Goal: Information Seeking & Learning: Check status

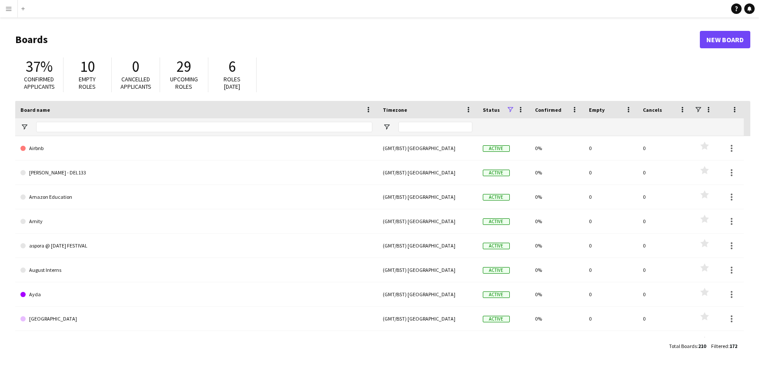
click at [12, 10] on button "Menu" at bounding box center [8, 8] width 17 height 17
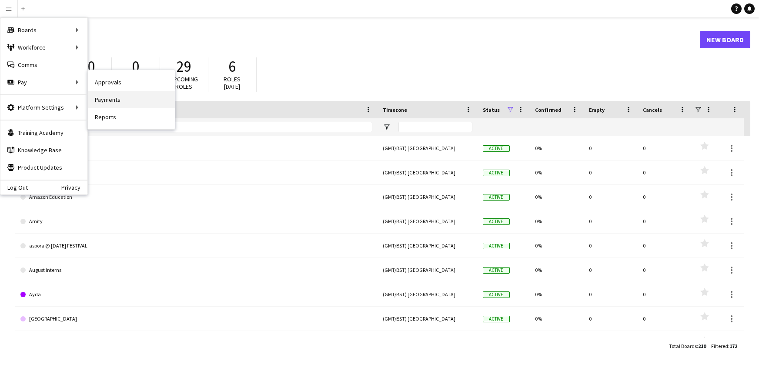
click at [119, 101] on link "Payments" at bounding box center [131, 99] width 87 height 17
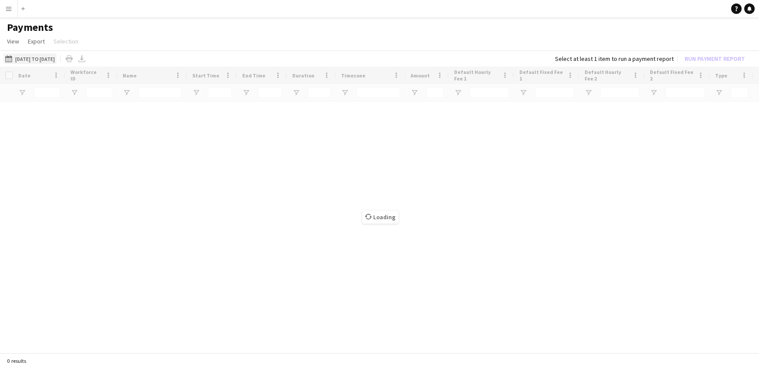
click at [57, 55] on button "[DATE] to [DATE] [DATE] to [DATE]" at bounding box center [29, 59] width 53 height 10
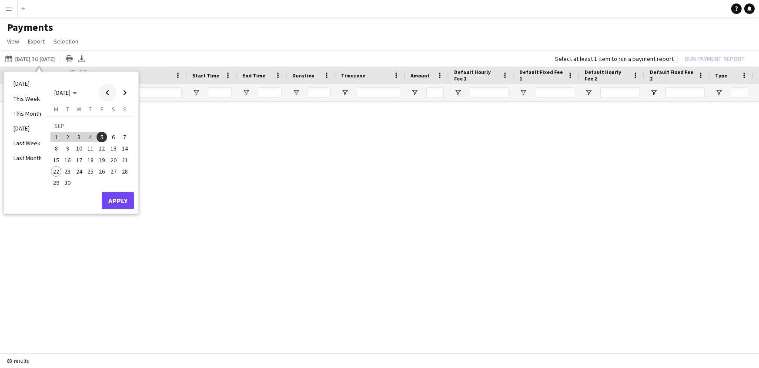
type input "***"
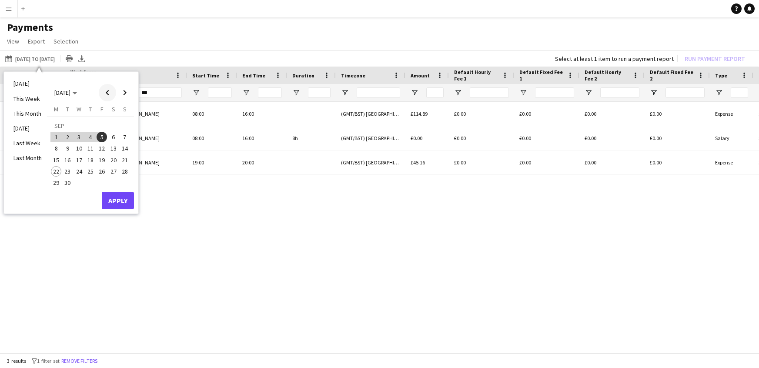
click at [105, 93] on span "Previous month" at bounding box center [107, 92] width 17 height 17
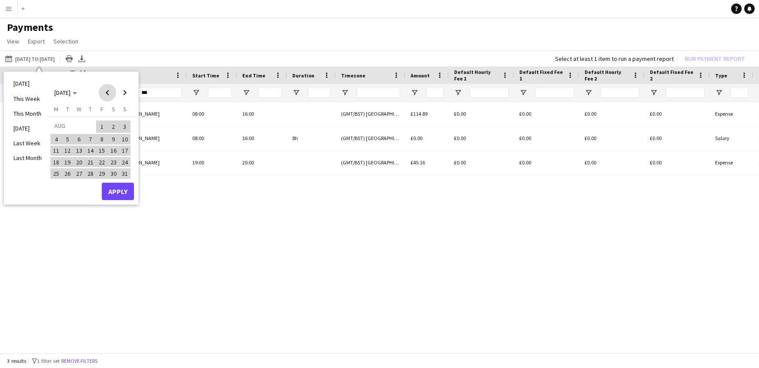
click at [105, 93] on span "Previous month" at bounding box center [107, 92] width 17 height 17
click at [107, 93] on span "Previous month" at bounding box center [107, 92] width 17 height 17
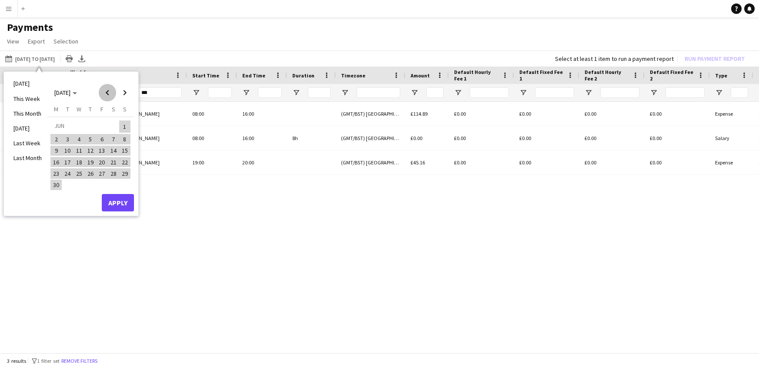
click at [107, 93] on span "Previous month" at bounding box center [107, 92] width 17 height 17
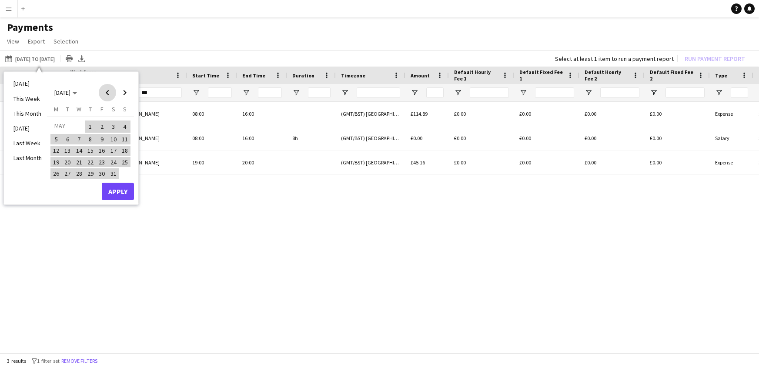
click at [107, 93] on span "Previous month" at bounding box center [107, 92] width 17 height 17
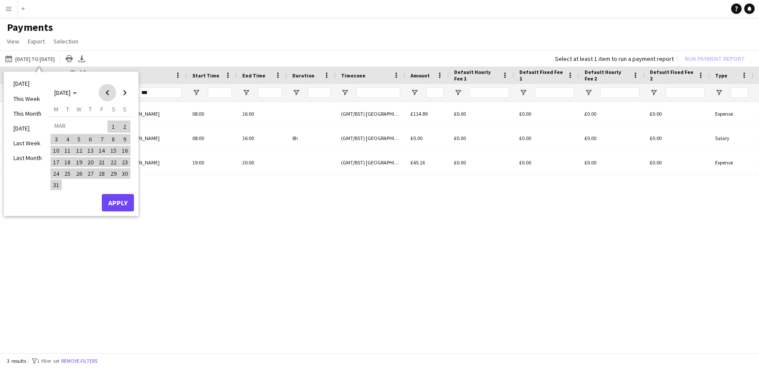
click at [107, 93] on span "Previous month" at bounding box center [107, 92] width 17 height 17
click at [81, 136] on span "1" at bounding box center [79, 137] width 10 height 10
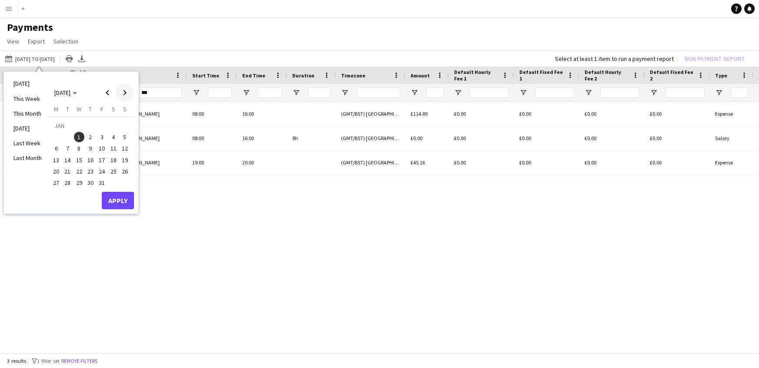
click at [124, 94] on span "Next month" at bounding box center [124, 92] width 17 height 17
click at [124, 95] on span "Next month" at bounding box center [124, 92] width 17 height 17
click at [124, 96] on span "Next month" at bounding box center [124, 92] width 17 height 17
click at [125, 97] on span "Next month" at bounding box center [124, 92] width 17 height 17
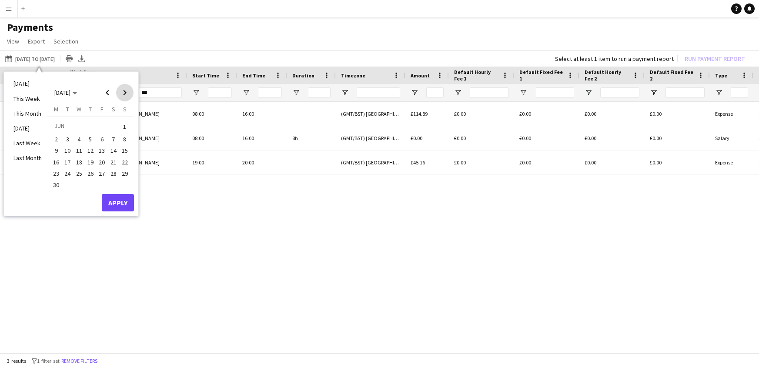
click at [125, 97] on span "Next month" at bounding box center [124, 92] width 17 height 17
click at [126, 97] on span "Next month" at bounding box center [124, 92] width 17 height 17
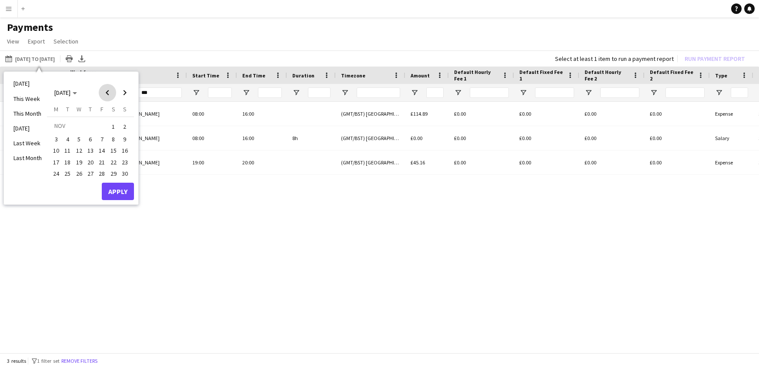
click at [108, 91] on span "Previous month" at bounding box center [107, 92] width 17 height 17
click at [107, 91] on span "Previous month" at bounding box center [107, 92] width 17 height 17
click at [58, 175] on button "22" at bounding box center [55, 171] width 11 height 11
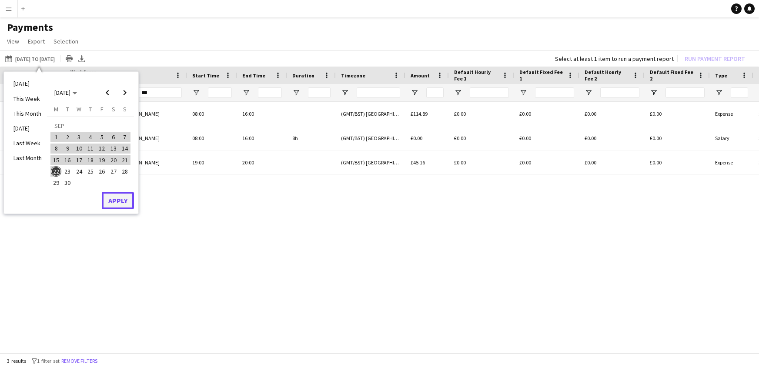
click at [127, 199] on button "Apply" at bounding box center [118, 200] width 32 height 17
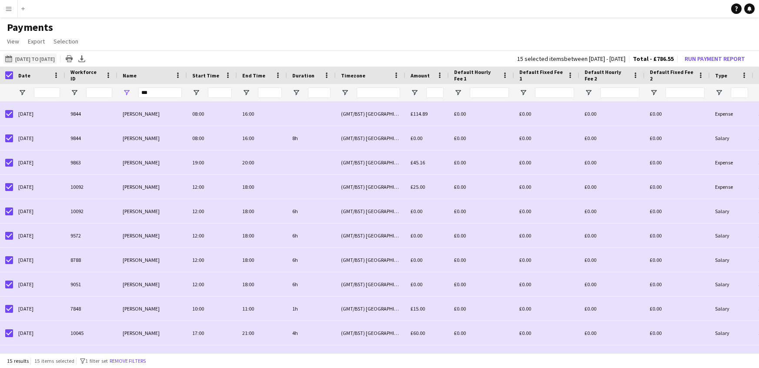
click at [55, 61] on button "[DATE] to [DATE] [DATE] to [DATE]" at bounding box center [29, 59] width 53 height 10
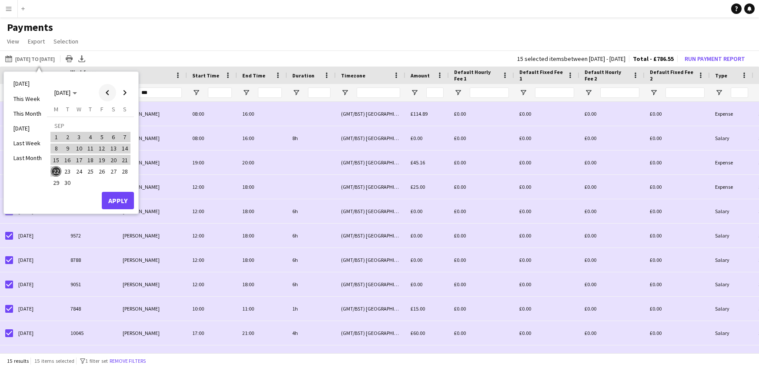
click at [109, 93] on span "Previous month" at bounding box center [107, 92] width 17 height 17
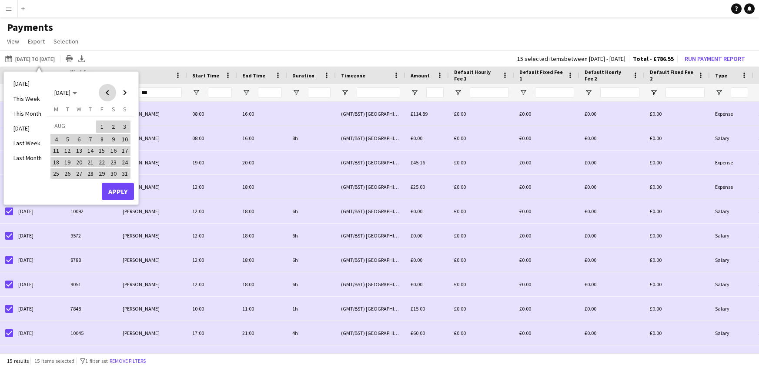
click at [107, 93] on span "Previous month" at bounding box center [107, 92] width 17 height 17
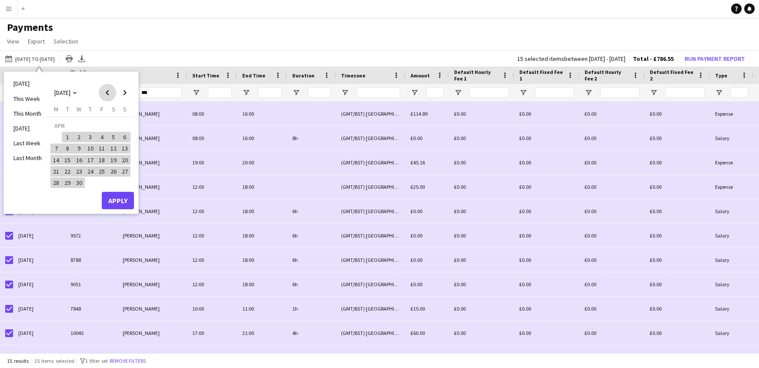
click at [107, 93] on span "Previous month" at bounding box center [107, 92] width 17 height 17
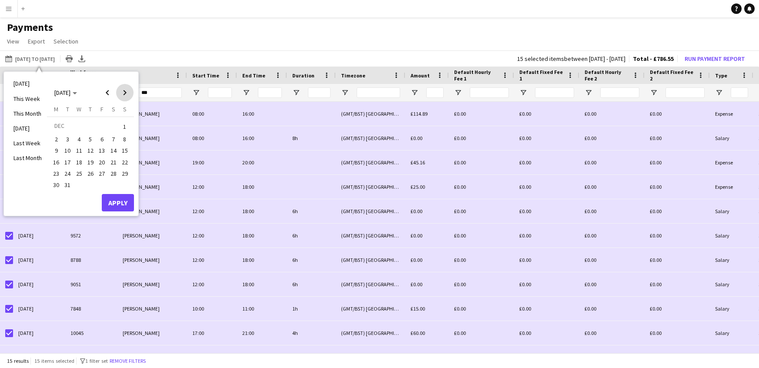
click at [133, 89] on span "Next month" at bounding box center [124, 92] width 17 height 17
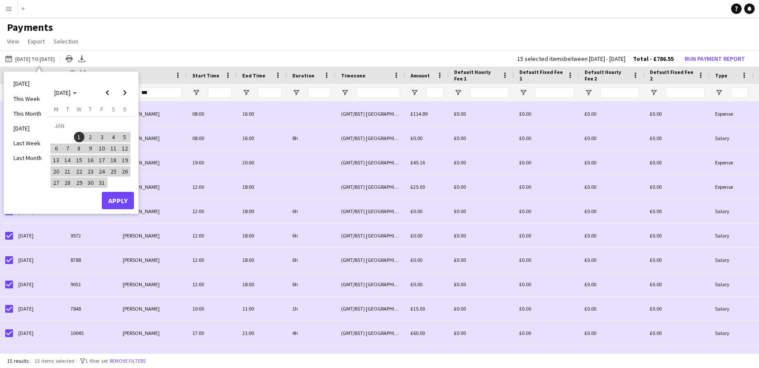
click at [82, 134] on span "1" at bounding box center [79, 137] width 10 height 10
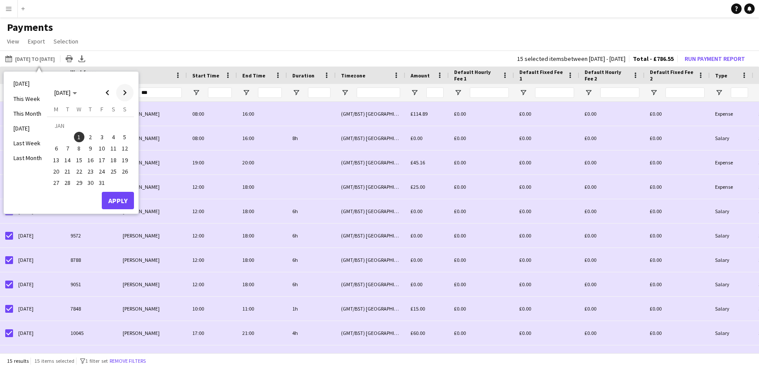
click at [126, 93] on span "Next month" at bounding box center [124, 92] width 17 height 17
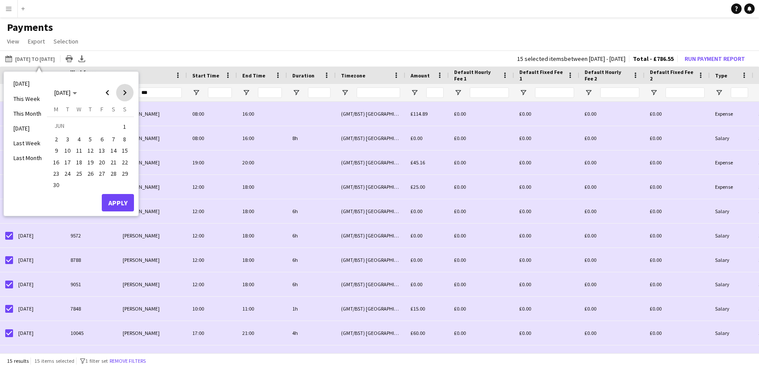
click at [126, 93] on span "Next month" at bounding box center [124, 92] width 17 height 17
click at [55, 169] on span "22" at bounding box center [56, 171] width 10 height 10
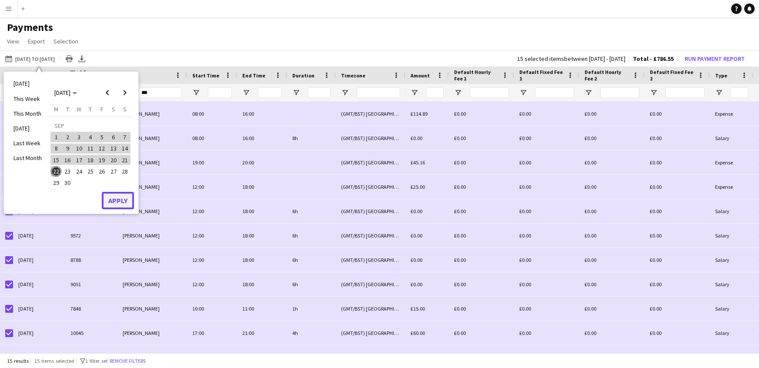
click at [109, 200] on button "Apply" at bounding box center [118, 200] width 32 height 17
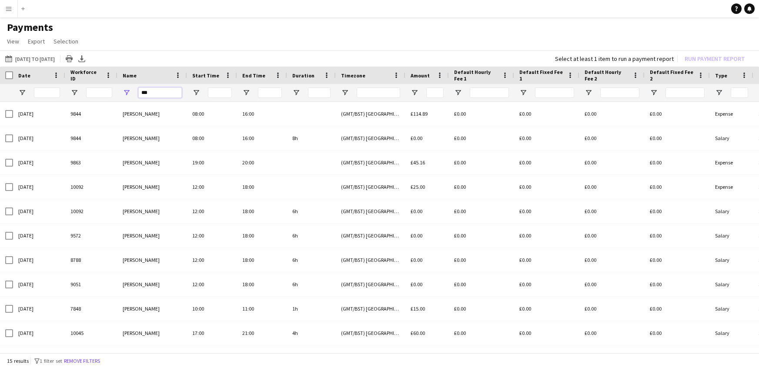
drag, startPoint x: 154, startPoint y: 88, endPoint x: 74, endPoint y: 83, distance: 80.3
click at [74, 83] on div "Date Workforce ID Name" at bounding box center [727, 84] width 1454 height 35
click at [13, 76] on div "Date" at bounding box center [39, 75] width 52 height 17
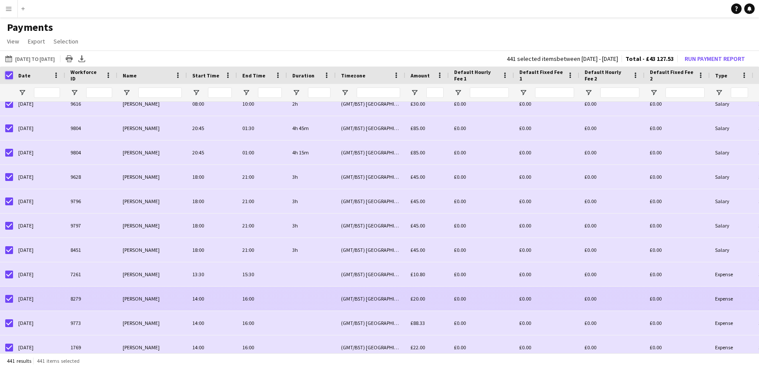
scroll to position [46, 0]
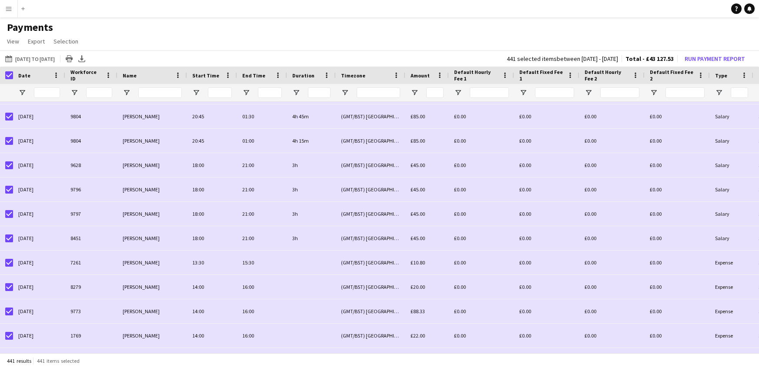
drag, startPoint x: 234, startPoint y: 354, endPoint x: 271, endPoint y: 352, distance: 37.0
click at [271, 352] on div "[DATE] to [DATE] [DATE] to [DATE] [DATE] This Week This Month [DATE] Last Week …" at bounding box center [379, 202] width 759 height 304
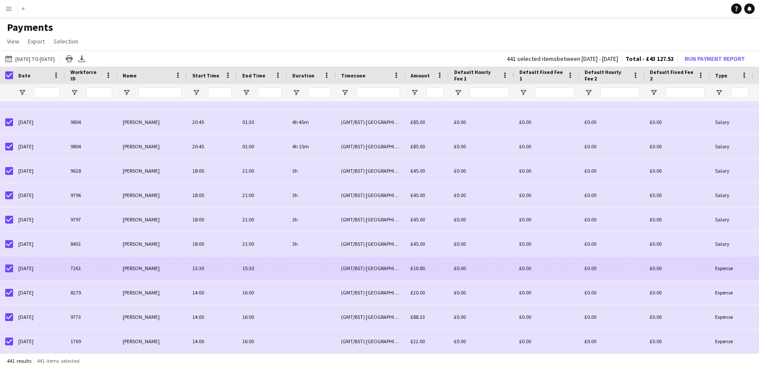
scroll to position [0, 0]
